Goal: Task Accomplishment & Management: Manage account settings

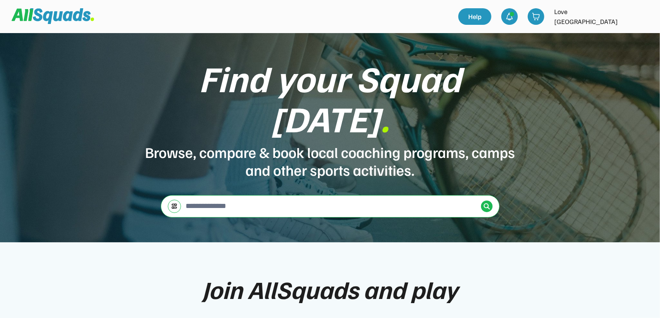
click at [643, 14] on img at bounding box center [642, 16] width 17 height 17
click at [618, 31] on link "Profile" at bounding box center [631, 36] width 49 height 17
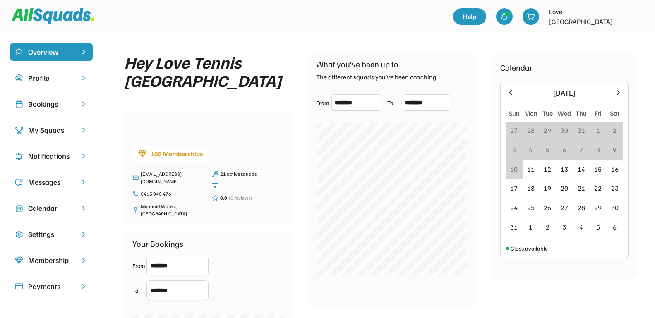
click at [58, 106] on div "Bookings" at bounding box center [51, 103] width 46 height 11
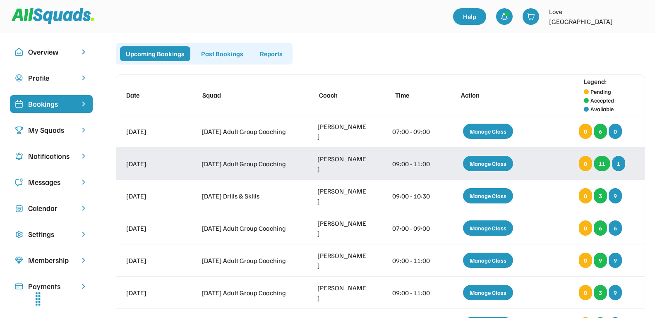
click at [482, 165] on div "Manage Class" at bounding box center [488, 163] width 50 height 15
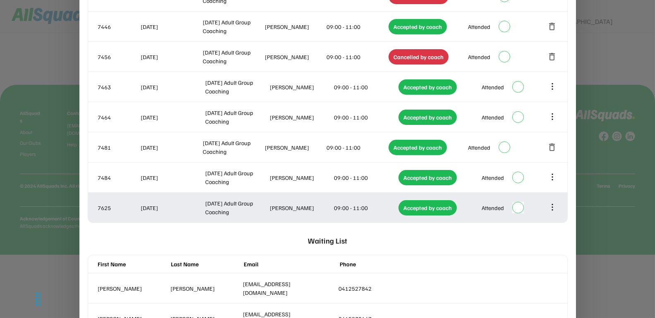
scroll to position [362, 0]
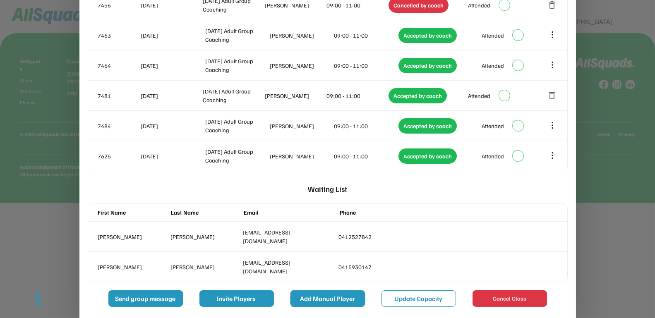
click at [344, 299] on button "Add Manual Player" at bounding box center [327, 298] width 74 height 17
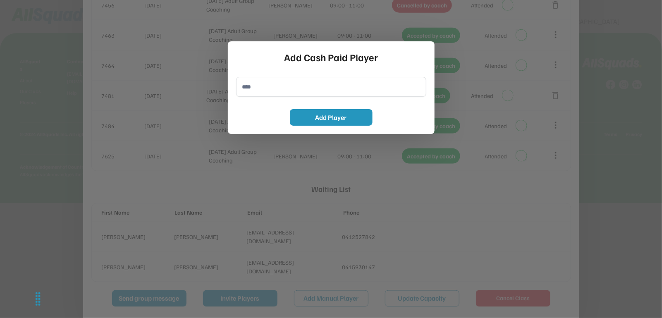
click at [267, 93] on input "input" at bounding box center [331, 87] width 190 height 20
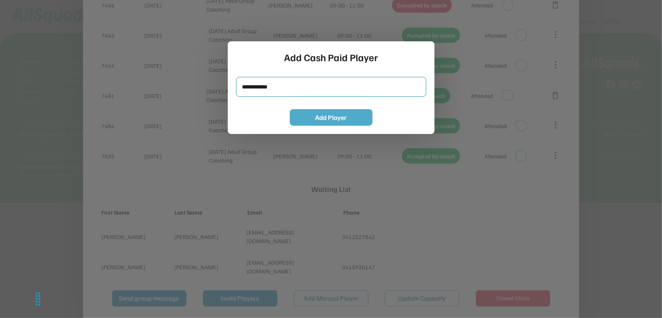
type input "**********"
click at [306, 113] on button "Add Player" at bounding box center [331, 117] width 83 height 17
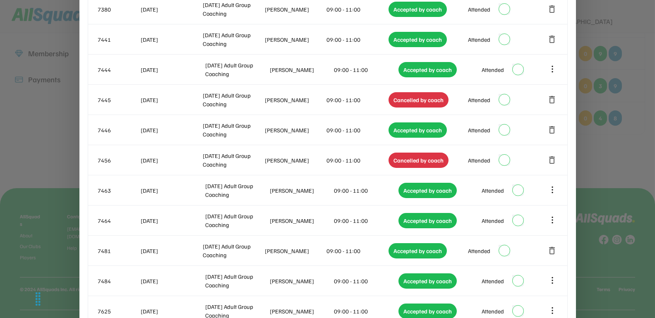
scroll to position [0, 0]
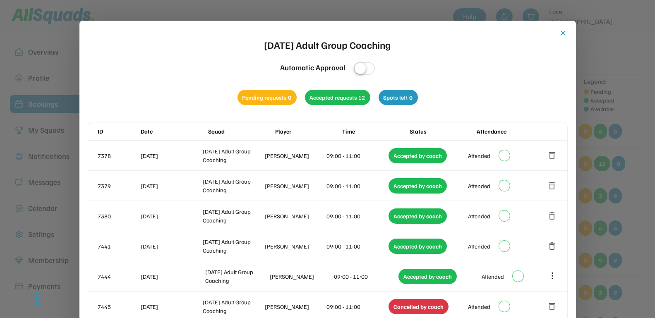
click at [564, 32] on button "close" at bounding box center [563, 33] width 8 height 8
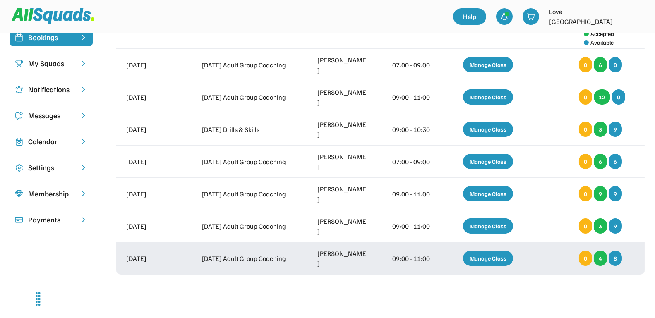
scroll to position [52, 0]
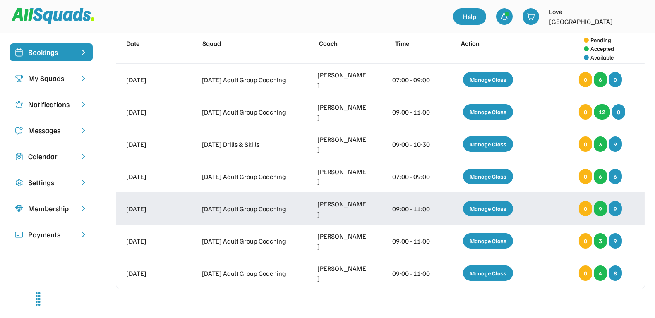
click at [638, 201] on div "[DATE] Adult Group Coaching [PERSON_NAME] 09:00 - 11:00 Manage Class 0 9 9" at bounding box center [380, 209] width 528 height 32
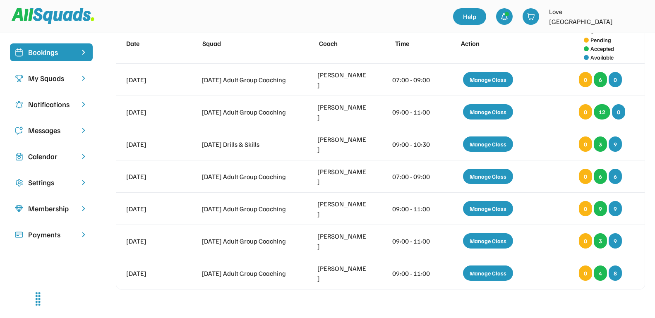
click at [46, 156] on div "Calendar" at bounding box center [51, 156] width 46 height 11
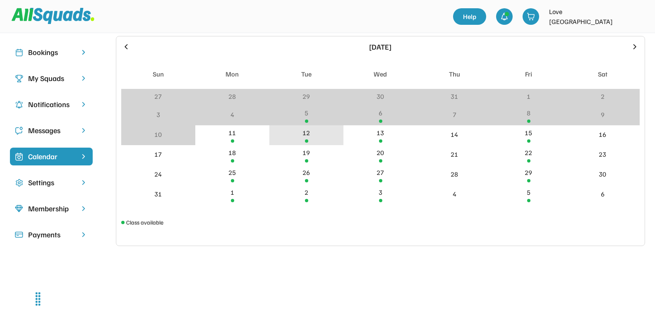
click at [308, 135] on div "12" at bounding box center [306, 133] width 7 height 10
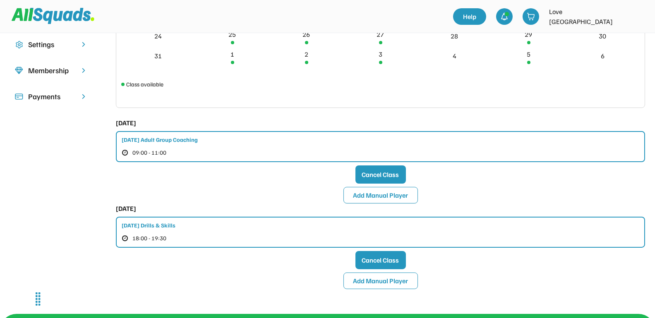
scroll to position [207, 0]
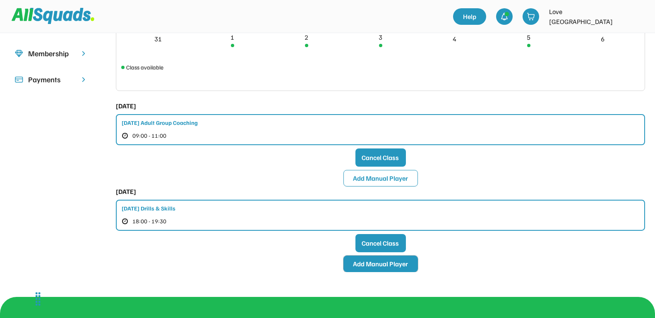
click at [383, 264] on button "Add Manual Player" at bounding box center [380, 264] width 74 height 17
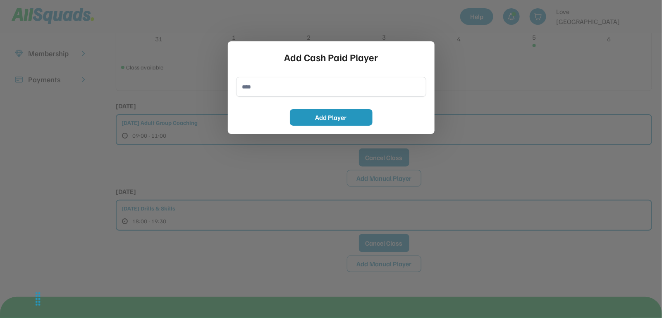
click at [260, 85] on input "input" at bounding box center [331, 87] width 190 height 20
click at [293, 88] on input "input" at bounding box center [331, 87] width 190 height 20
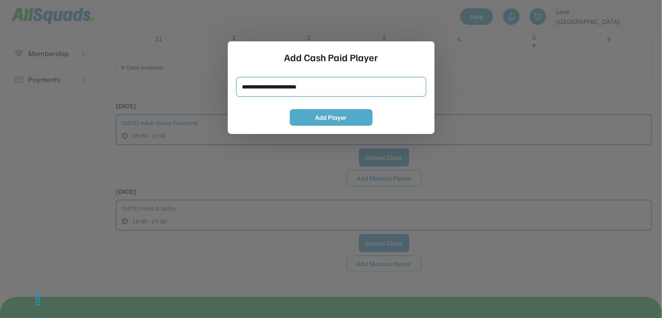
type input "**********"
click at [326, 116] on button "Add Player" at bounding box center [331, 117] width 83 height 17
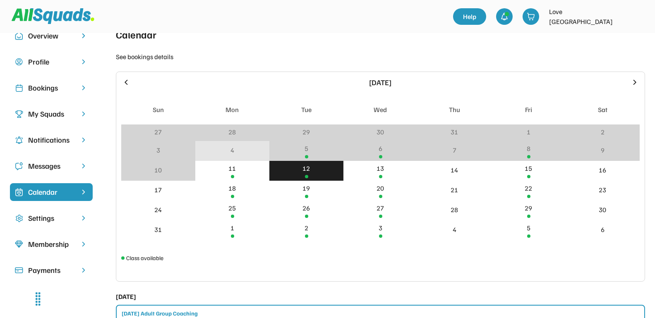
scroll to position [0, 0]
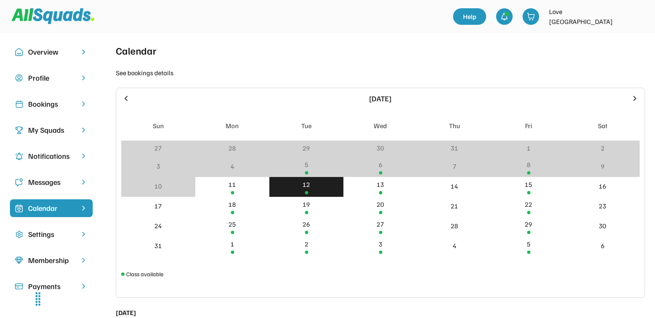
click at [40, 108] on div "Bookings" at bounding box center [51, 103] width 46 height 11
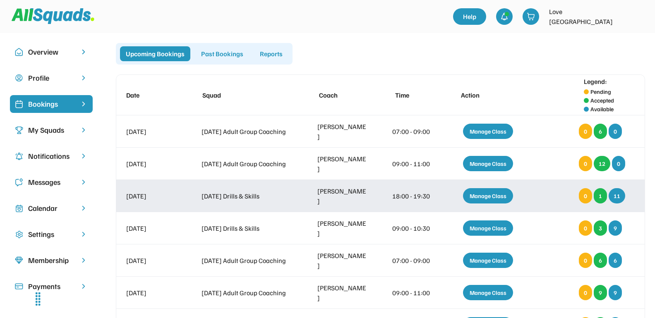
click at [501, 192] on div "Manage Class" at bounding box center [488, 195] width 50 height 15
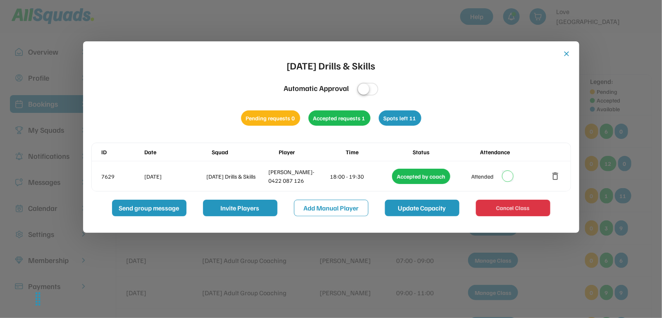
click at [403, 208] on button "Update Capacity" at bounding box center [422, 208] width 74 height 17
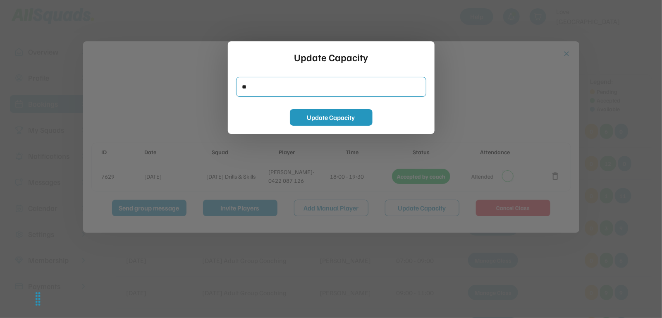
click at [253, 84] on input "input" at bounding box center [331, 87] width 190 height 20
type input "*"
click at [336, 117] on button "Update Capacity" at bounding box center [331, 117] width 83 height 17
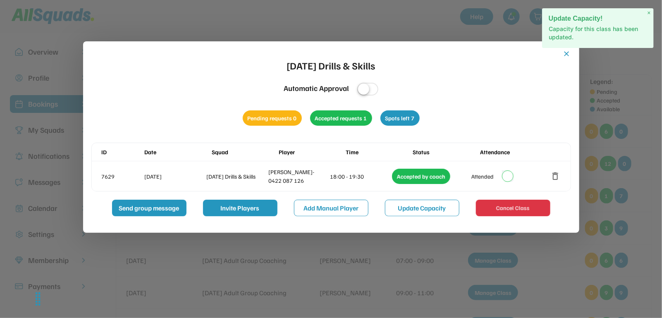
click at [566, 52] on button "close" at bounding box center [567, 54] width 8 height 8
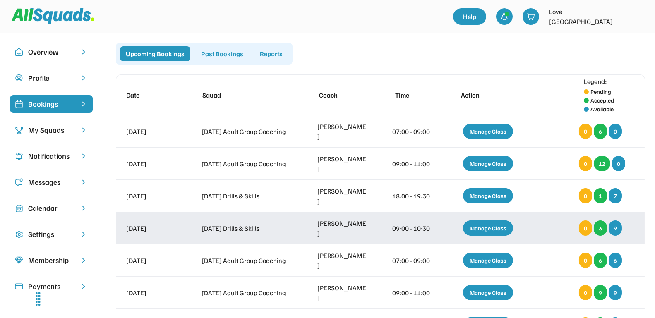
click at [473, 229] on div "Manage Class" at bounding box center [488, 227] width 50 height 15
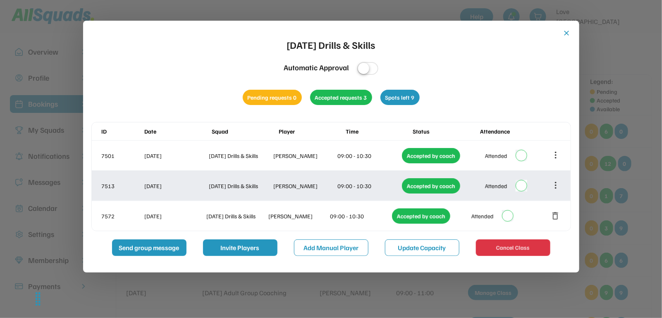
click at [559, 184] on icon at bounding box center [555, 185] width 9 height 9
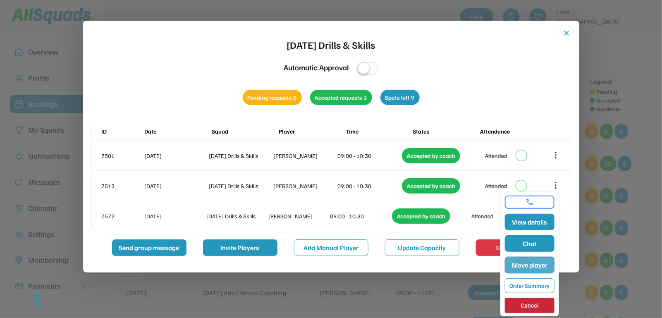
click at [542, 259] on button "Move player" at bounding box center [530, 265] width 50 height 17
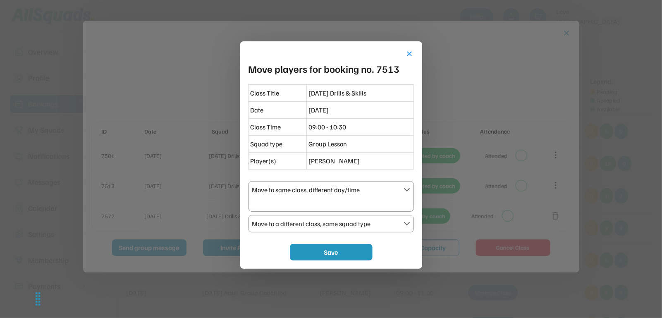
click at [407, 190] on text "" at bounding box center [407, 189] width 7 height 7
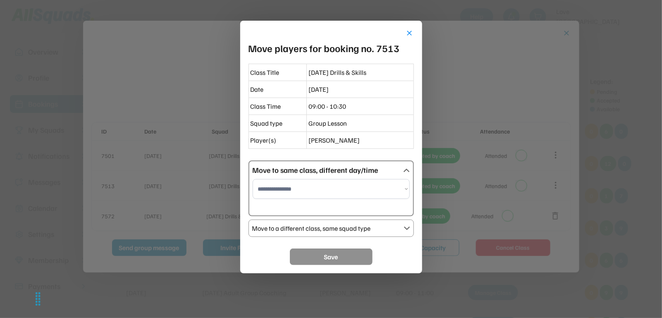
click at [305, 189] on select "**********" at bounding box center [331, 189] width 157 height 20
select select "**********"
click at [253, 179] on select "**********" at bounding box center [331, 189] width 157 height 20
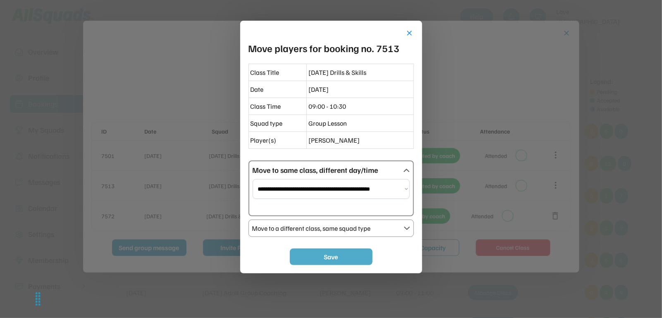
click at [340, 257] on button "Save" at bounding box center [331, 257] width 83 height 17
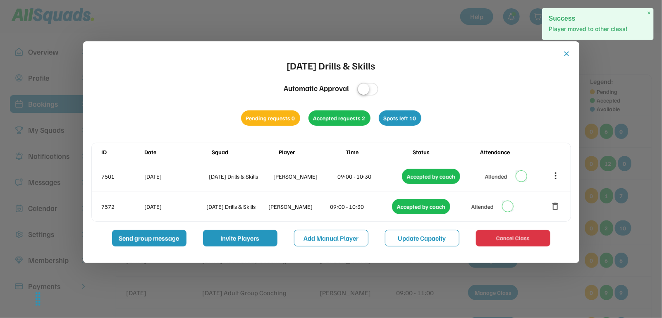
click at [570, 51] on button "close" at bounding box center [567, 54] width 8 height 8
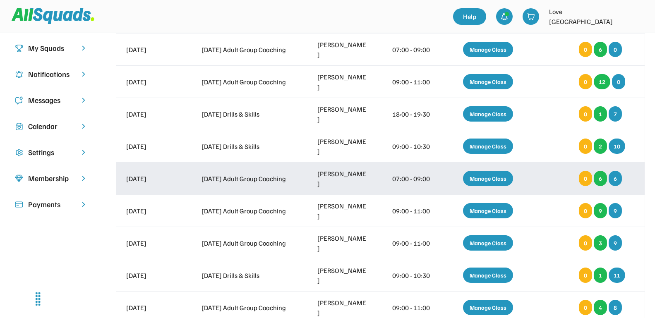
scroll to position [103, 0]
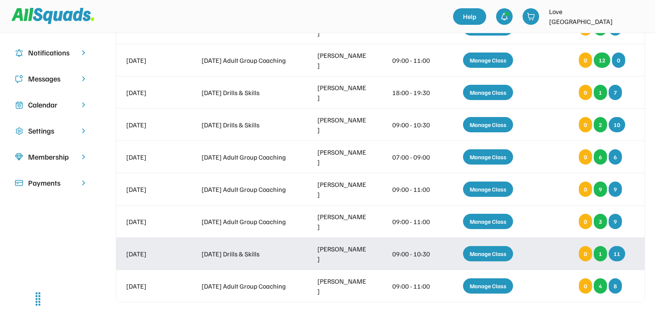
click at [476, 251] on div "Manage Class" at bounding box center [488, 253] width 50 height 15
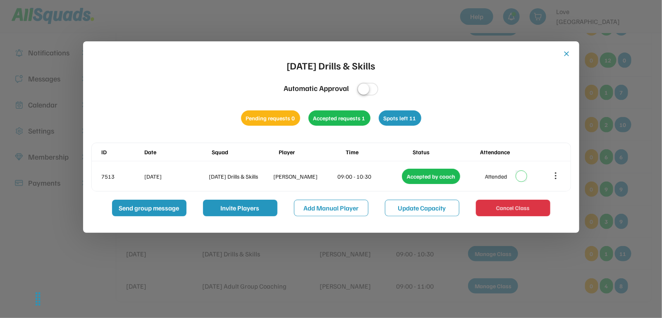
click at [565, 55] on button "close" at bounding box center [567, 54] width 8 height 8
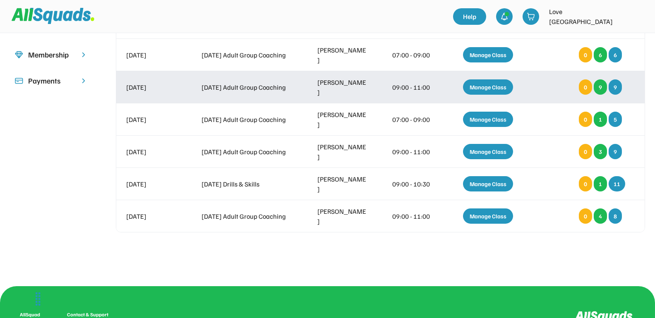
scroll to position [207, 0]
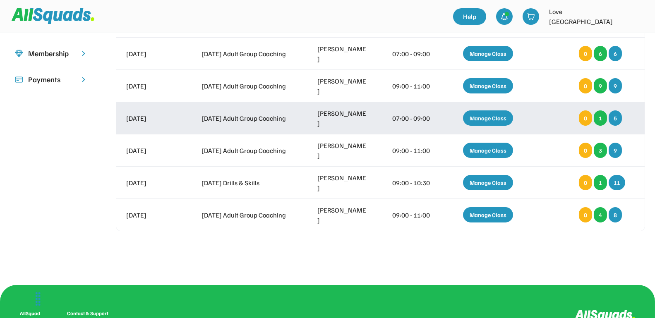
click at [485, 115] on div "Manage Class" at bounding box center [488, 117] width 50 height 15
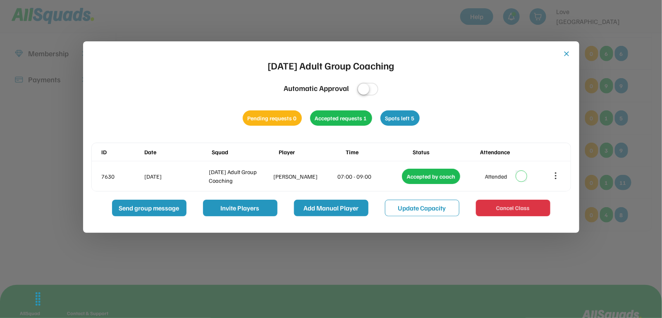
click at [320, 211] on button "Add Manual Player" at bounding box center [331, 208] width 74 height 17
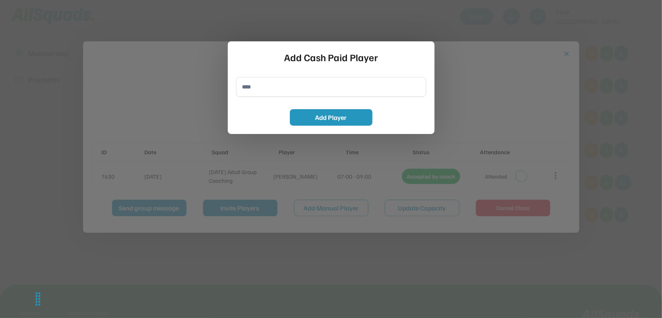
click at [245, 88] on input "input" at bounding box center [331, 87] width 190 height 20
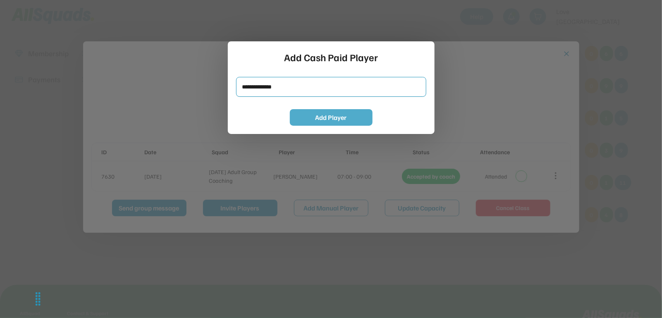
type input "**********"
click at [315, 114] on button "Add Player" at bounding box center [331, 117] width 83 height 17
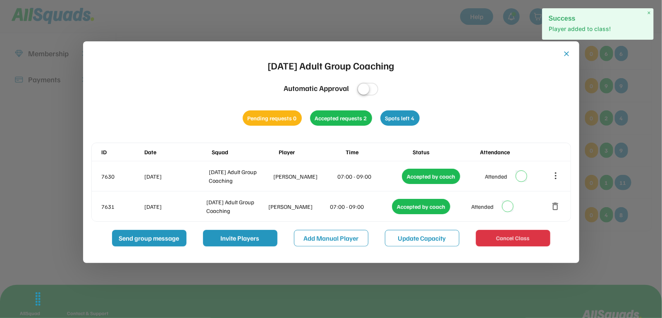
click at [566, 51] on button "close" at bounding box center [567, 54] width 8 height 8
